Goal: Transaction & Acquisition: Purchase product/service

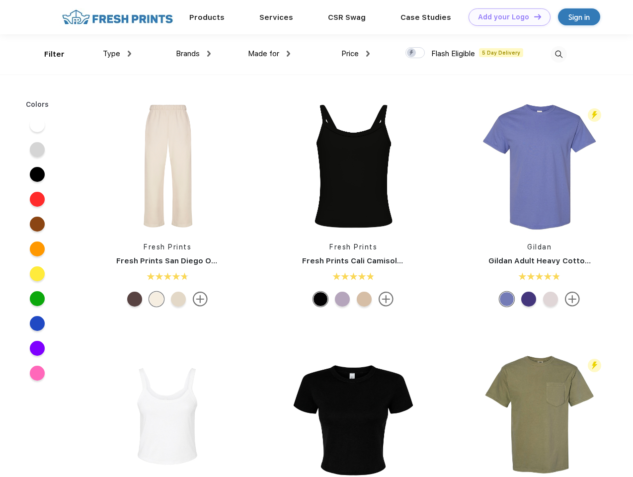
click at [506, 17] on link "Add your Logo Design Tool" at bounding box center [509, 16] width 82 height 17
click at [0, 0] on div "Design Tool" at bounding box center [0, 0] width 0 height 0
click at [533, 16] on link "Add your Logo Design Tool" at bounding box center [509, 16] width 82 height 17
click at [48, 54] on div "Filter" at bounding box center [54, 54] width 20 height 11
click at [117, 54] on span "Type" at bounding box center [111, 53] width 17 height 9
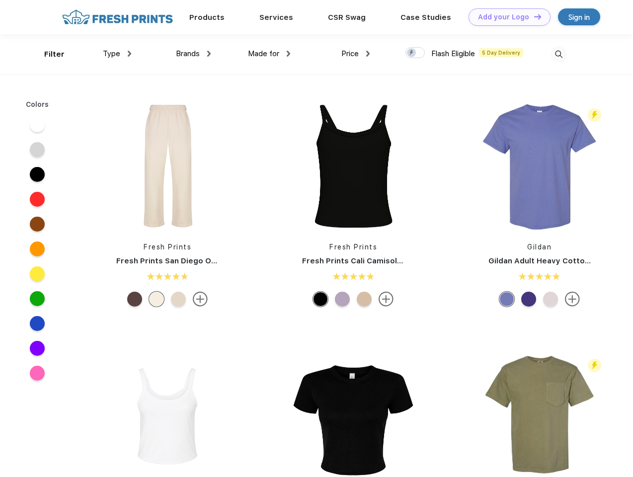
click at [193, 54] on span "Brands" at bounding box center [188, 53] width 24 height 9
click at [269, 54] on span "Made for" at bounding box center [263, 53] width 31 height 9
click at [356, 54] on span "Price" at bounding box center [349, 53] width 17 height 9
click at [415, 53] on div at bounding box center [414, 52] width 19 height 11
click at [412, 53] on input "checkbox" at bounding box center [408, 50] width 6 height 6
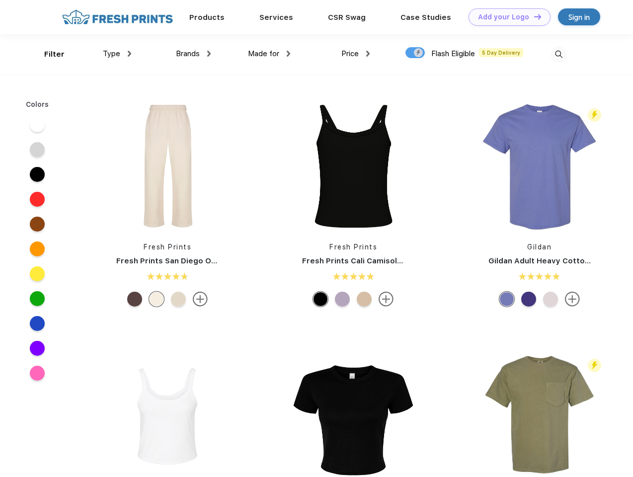
click at [558, 54] on img at bounding box center [558, 54] width 16 height 16
